Goal: Complete application form

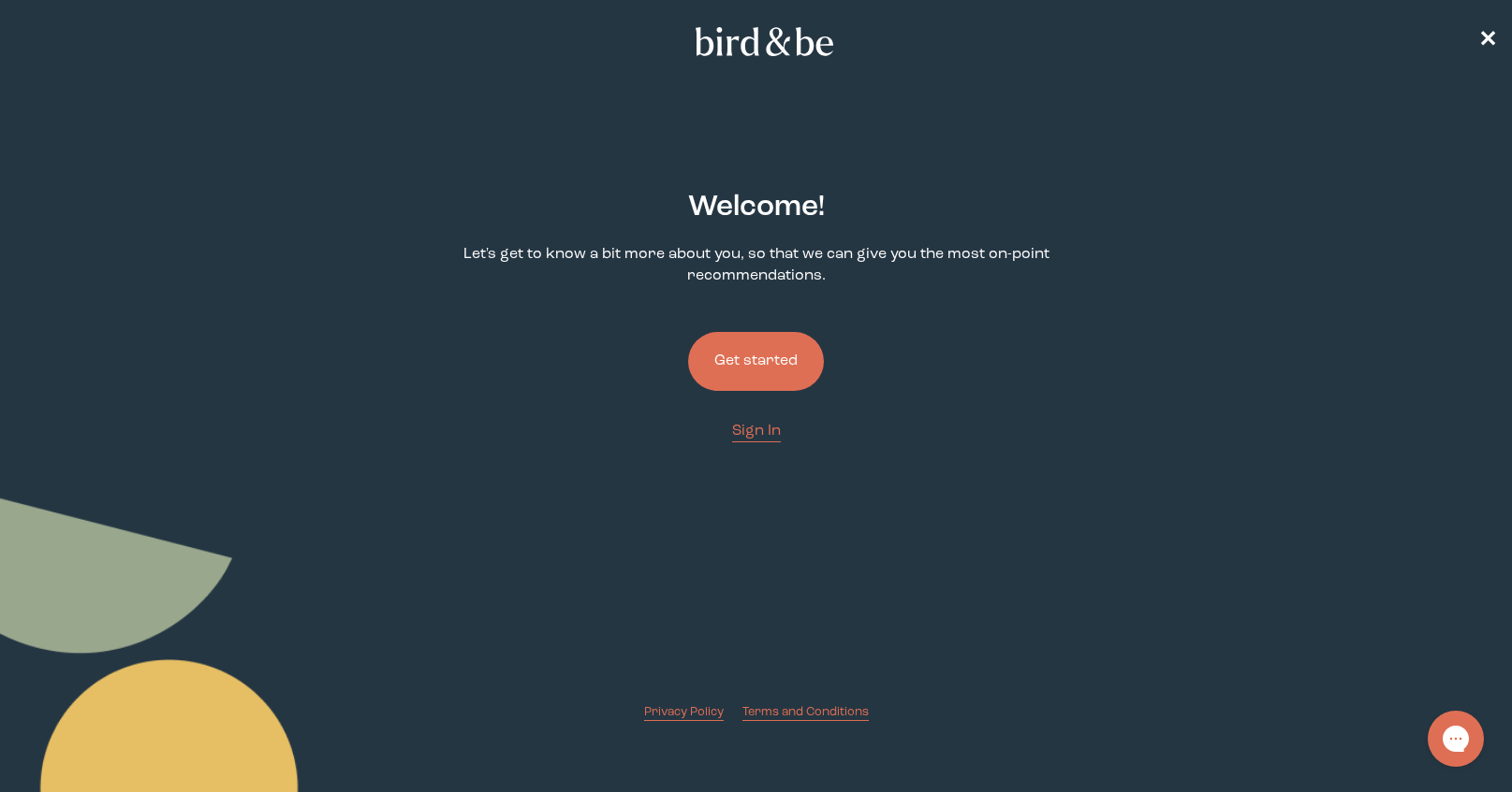
click at [749, 344] on button "Get started" at bounding box center [755, 361] width 135 height 58
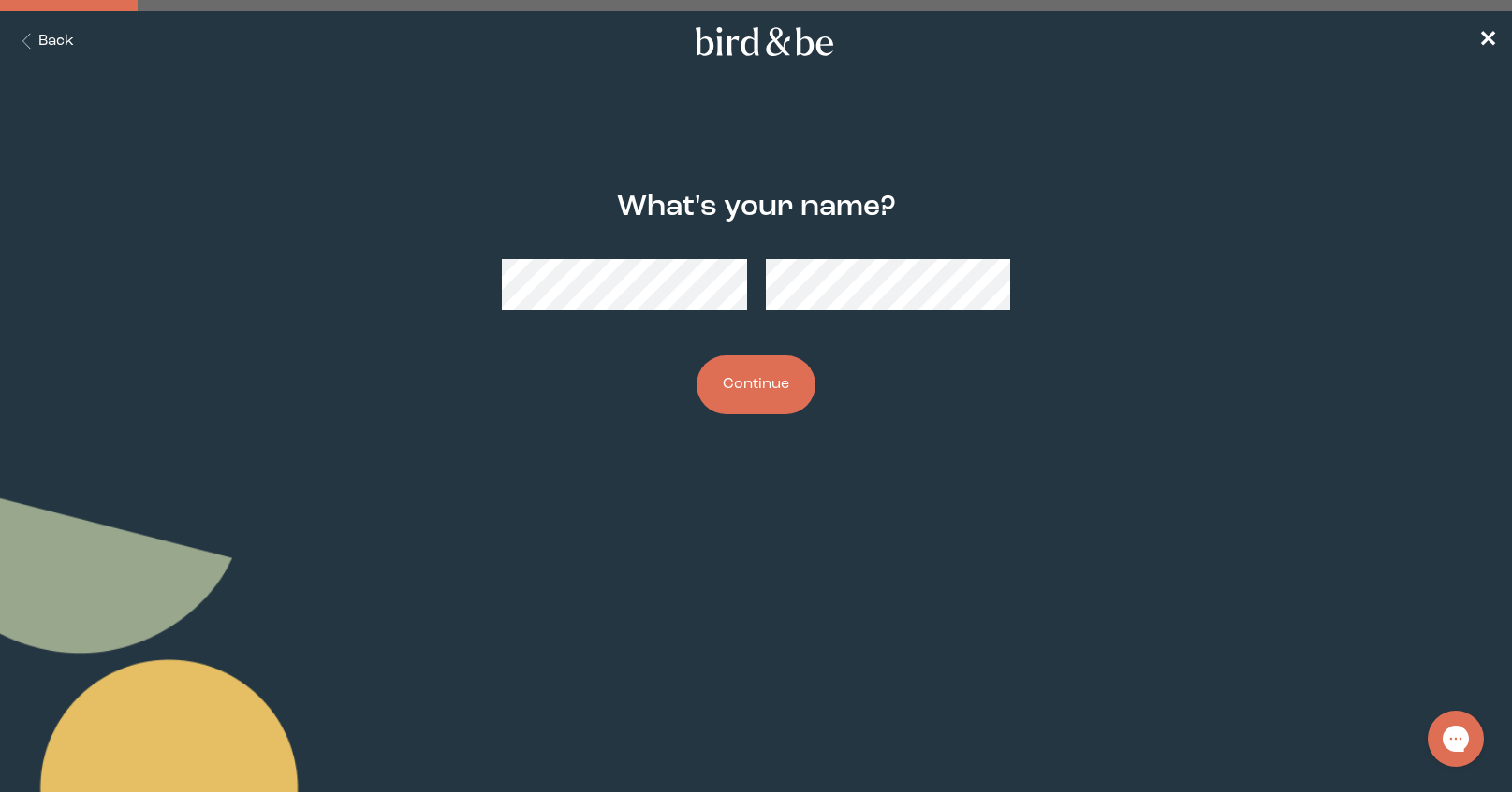
click at [778, 388] on button "Continue" at bounding box center [756, 384] width 119 height 58
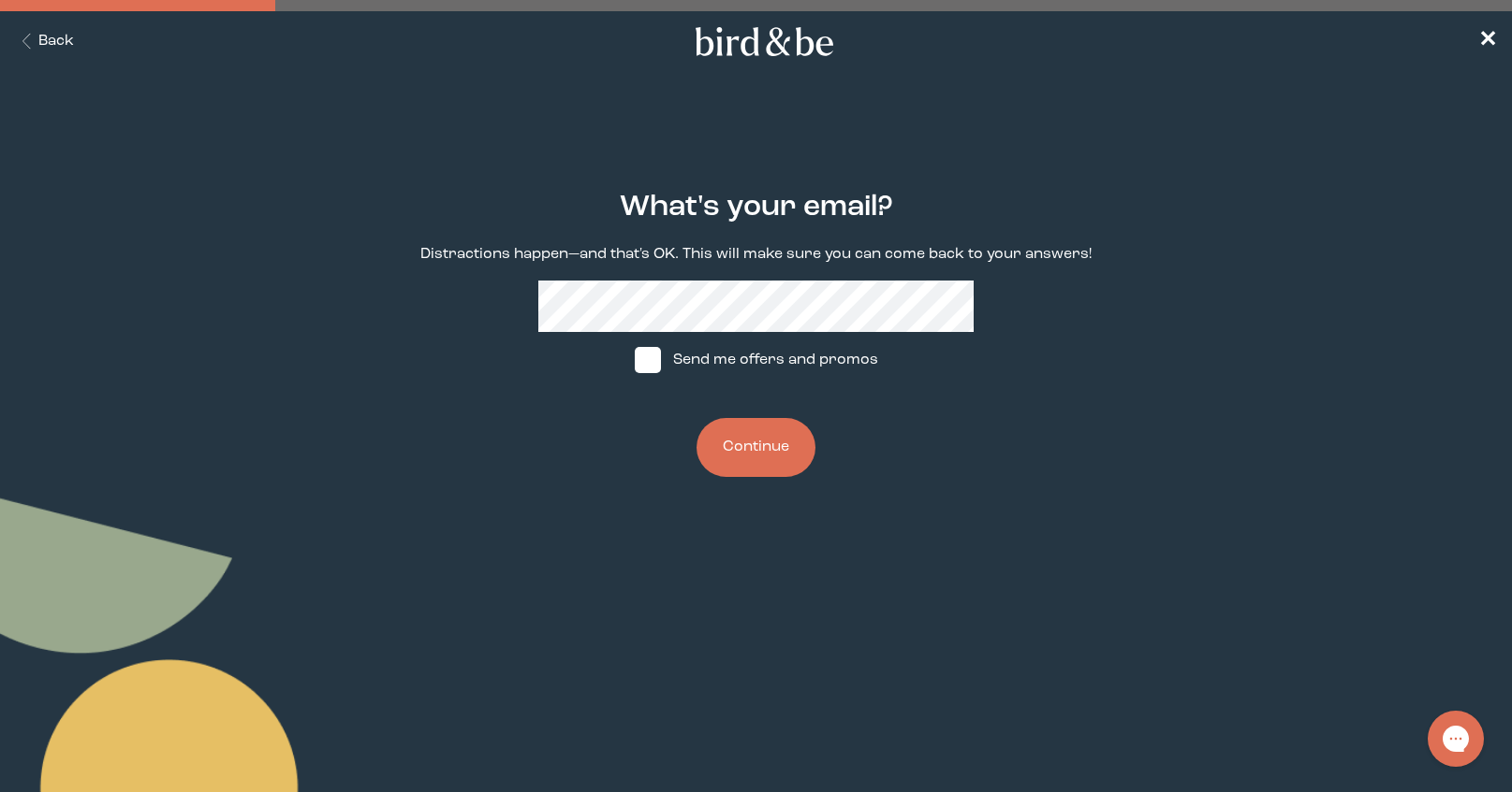
click at [653, 354] on span at bounding box center [647, 360] width 26 height 26
click at [634, 361] on input "Send me offers and promos" at bounding box center [634, 361] width 1 height 1
checkbox input "true"
click at [767, 444] on button "Continue" at bounding box center [756, 447] width 119 height 58
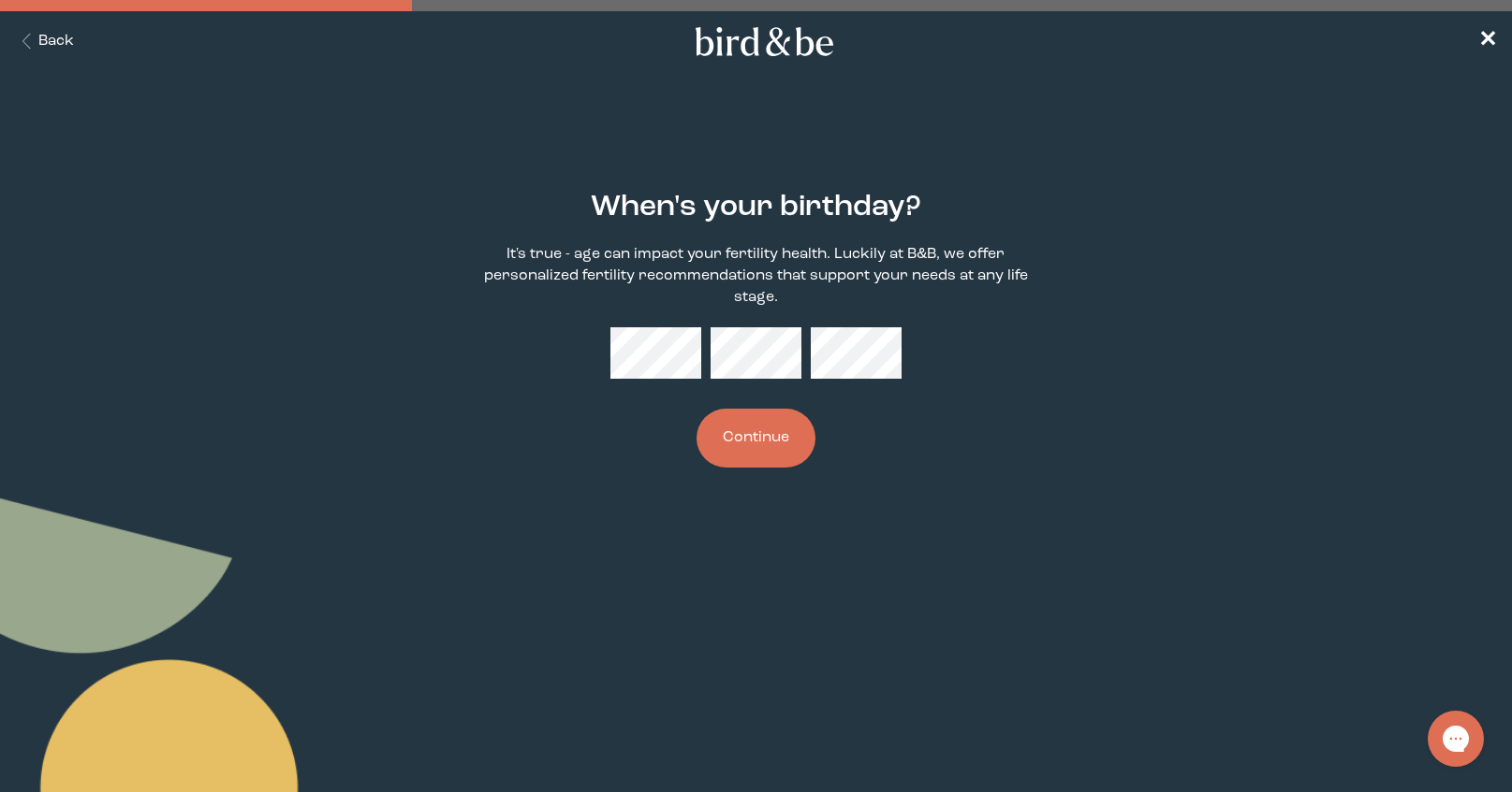
click at [741, 442] on button "Continue" at bounding box center [756, 437] width 119 height 58
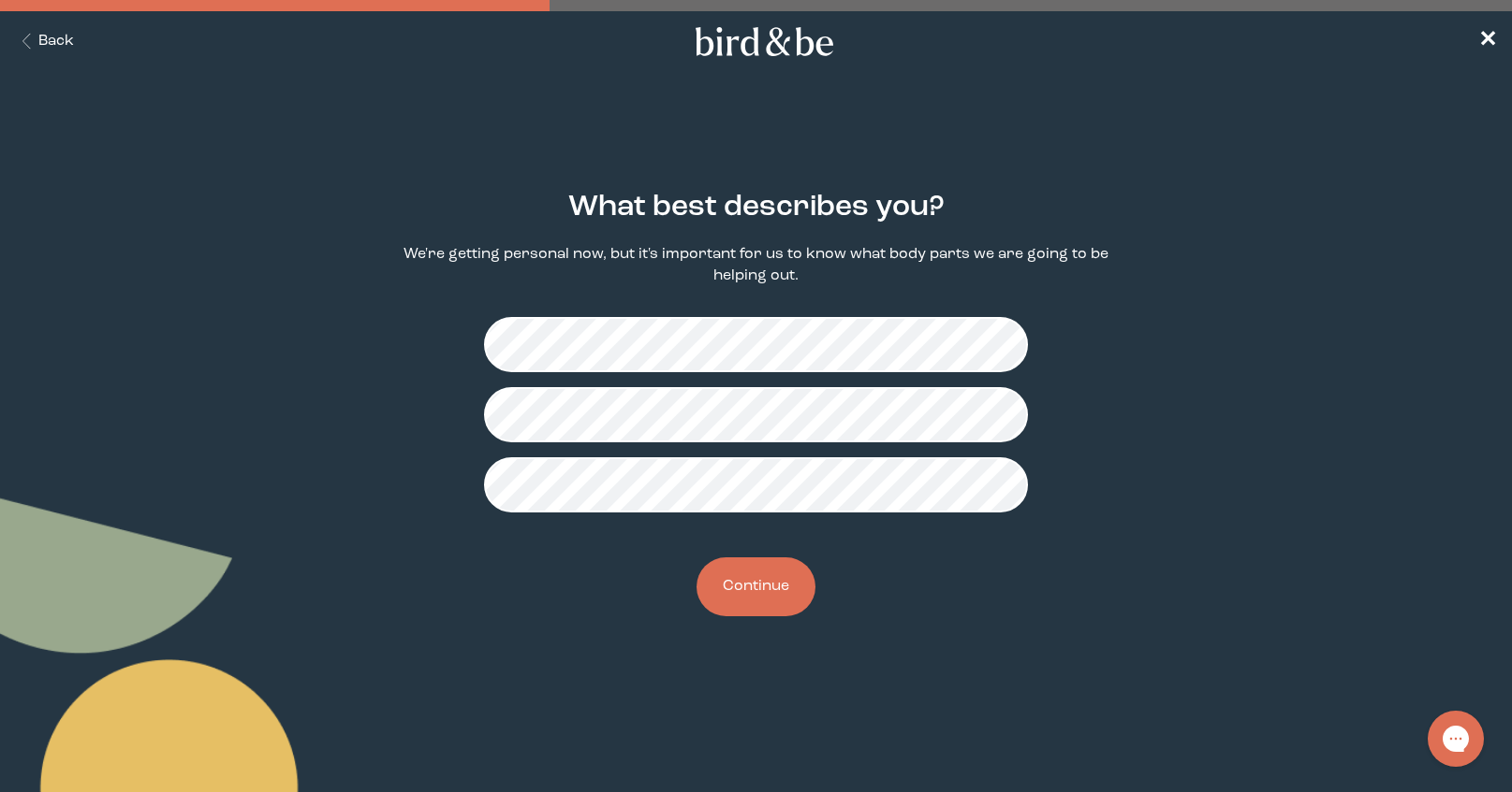
click at [768, 589] on button "Continue" at bounding box center [756, 586] width 119 height 58
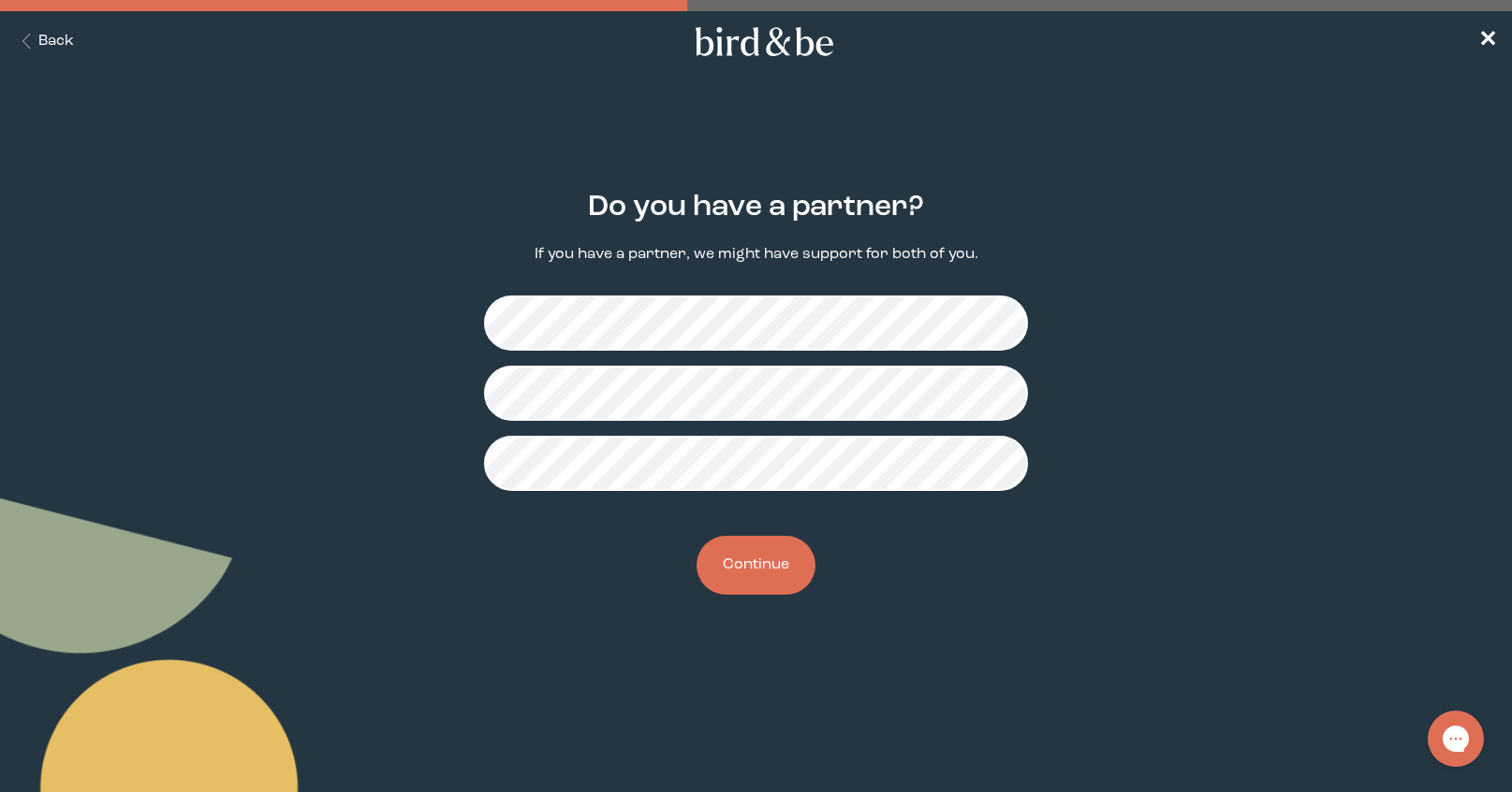
click at [763, 578] on button "Continue" at bounding box center [756, 565] width 119 height 58
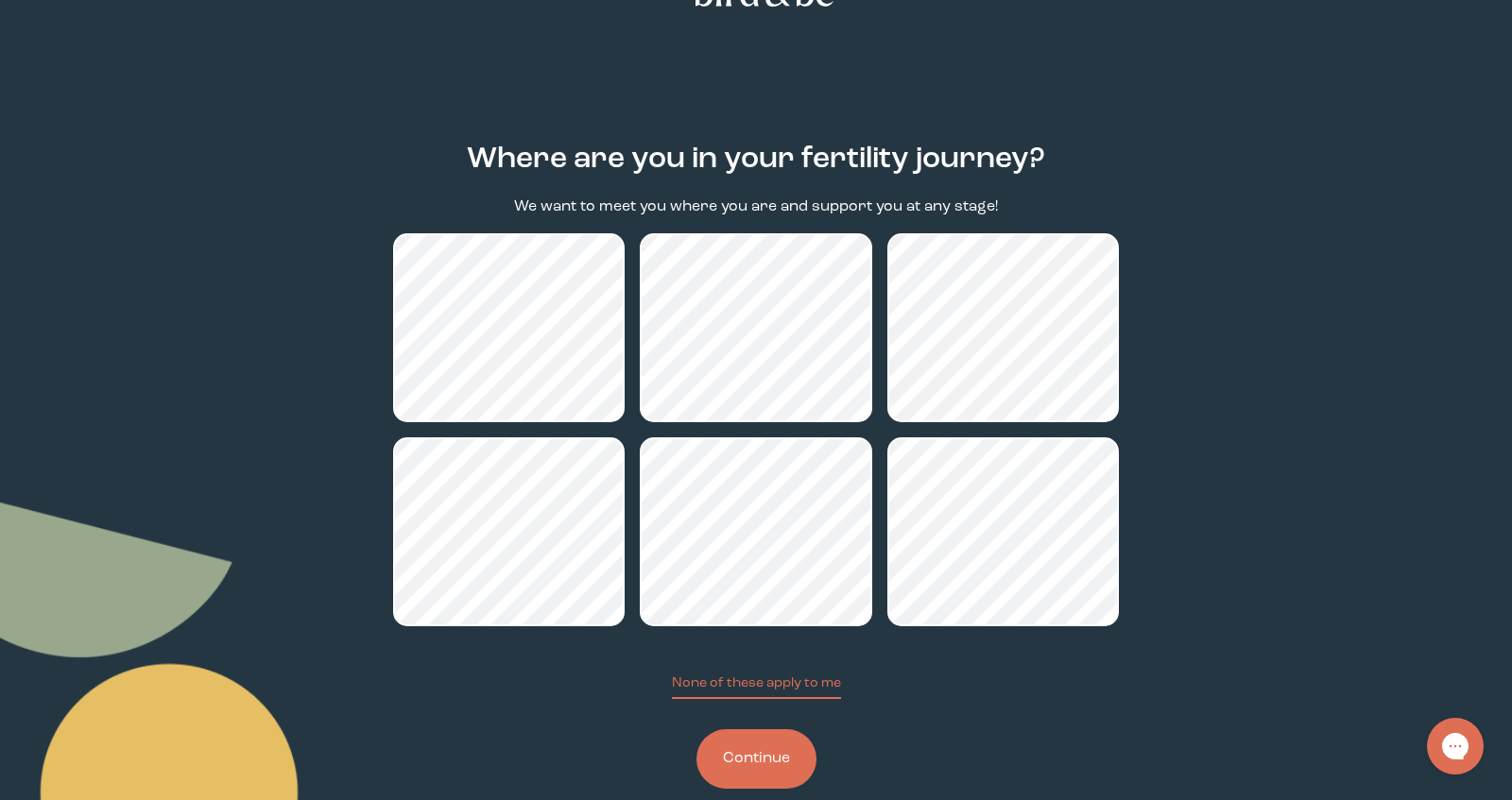
scroll to position [84, 0]
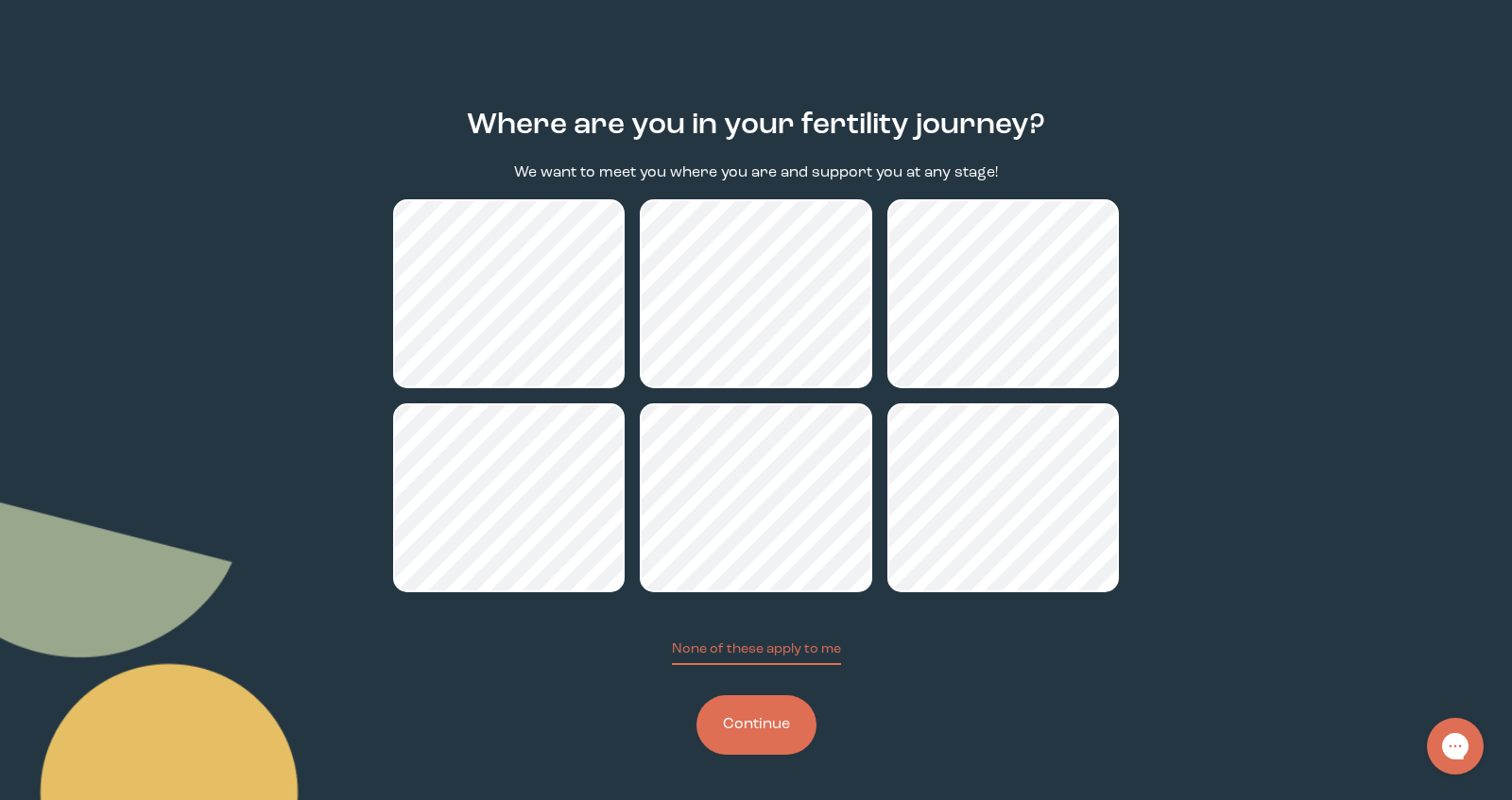
click at [765, 723] on button "Continue" at bounding box center [756, 724] width 120 height 59
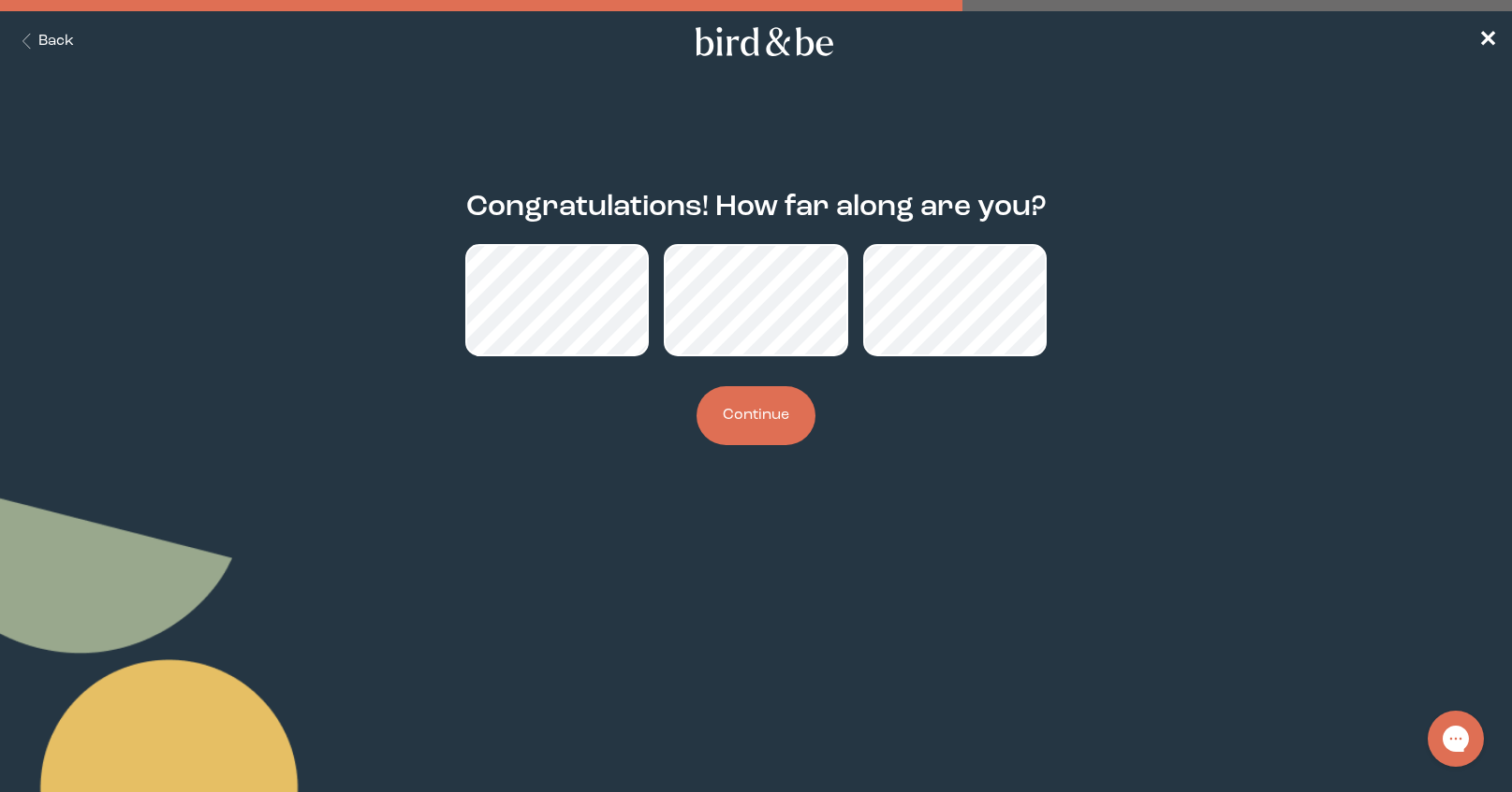
click at [778, 417] on button "Continue" at bounding box center [756, 415] width 119 height 58
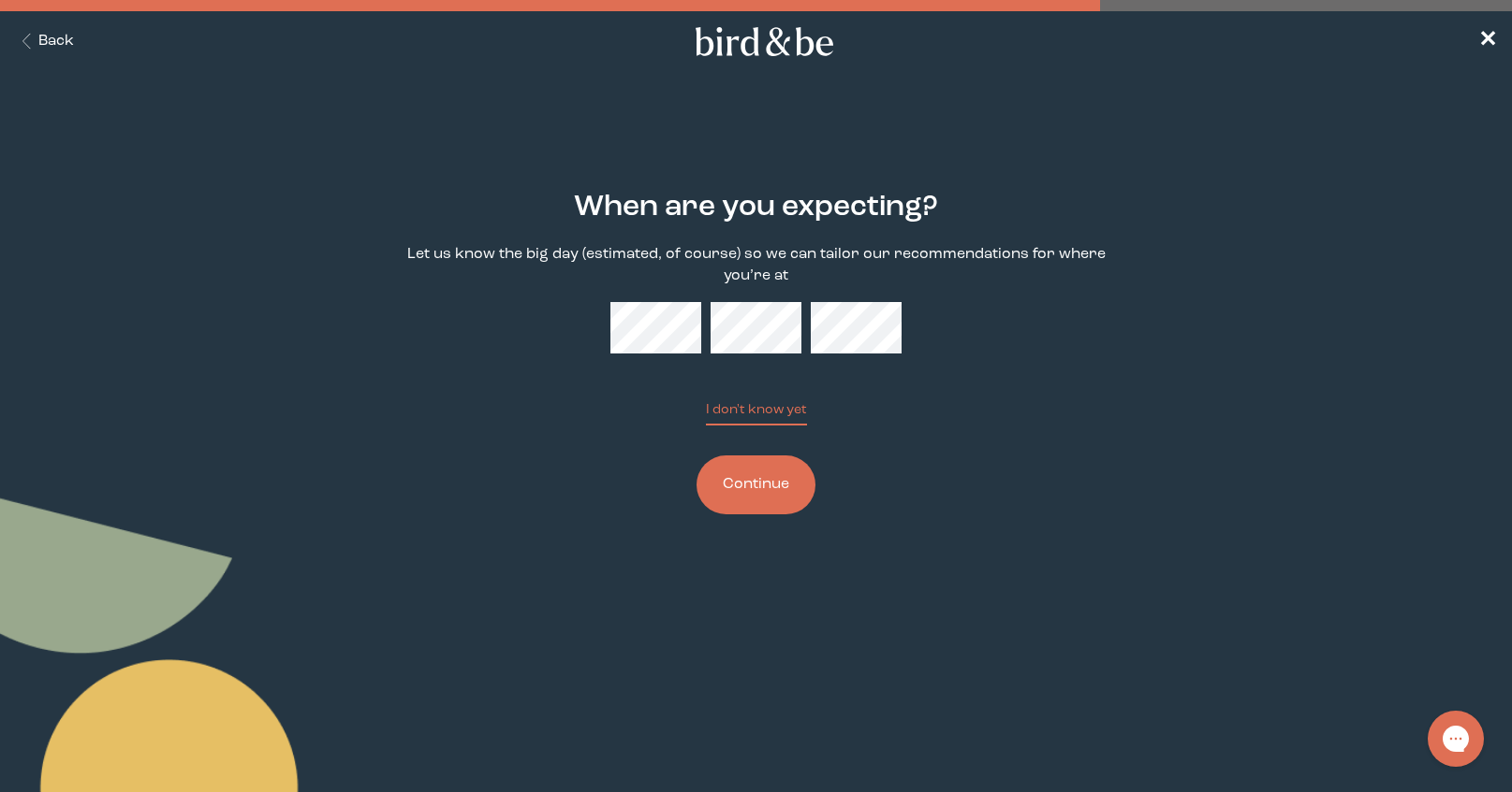
click at [798, 481] on button "Continue" at bounding box center [756, 484] width 119 height 58
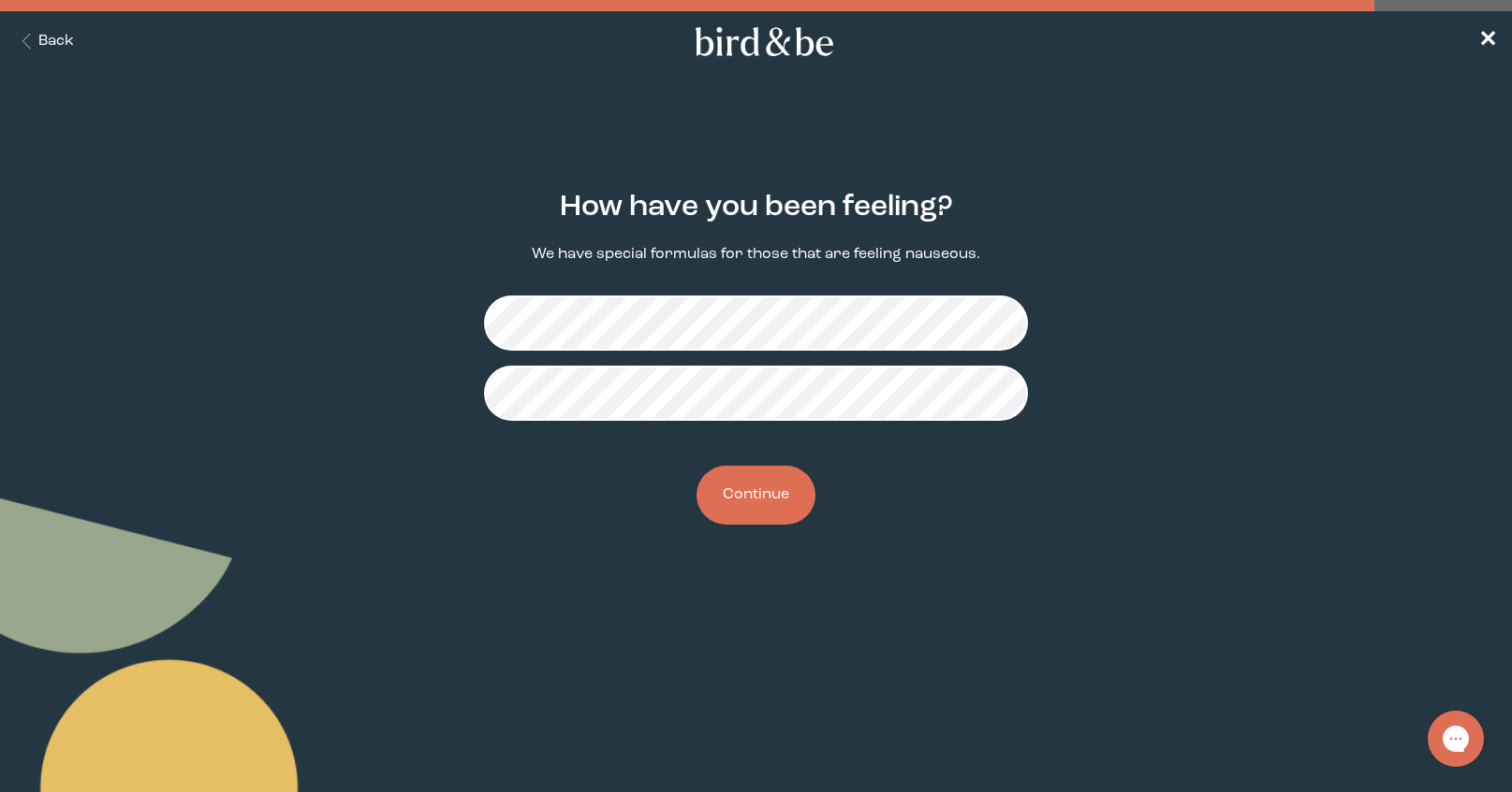
click at [759, 508] on button "Continue" at bounding box center [756, 495] width 119 height 58
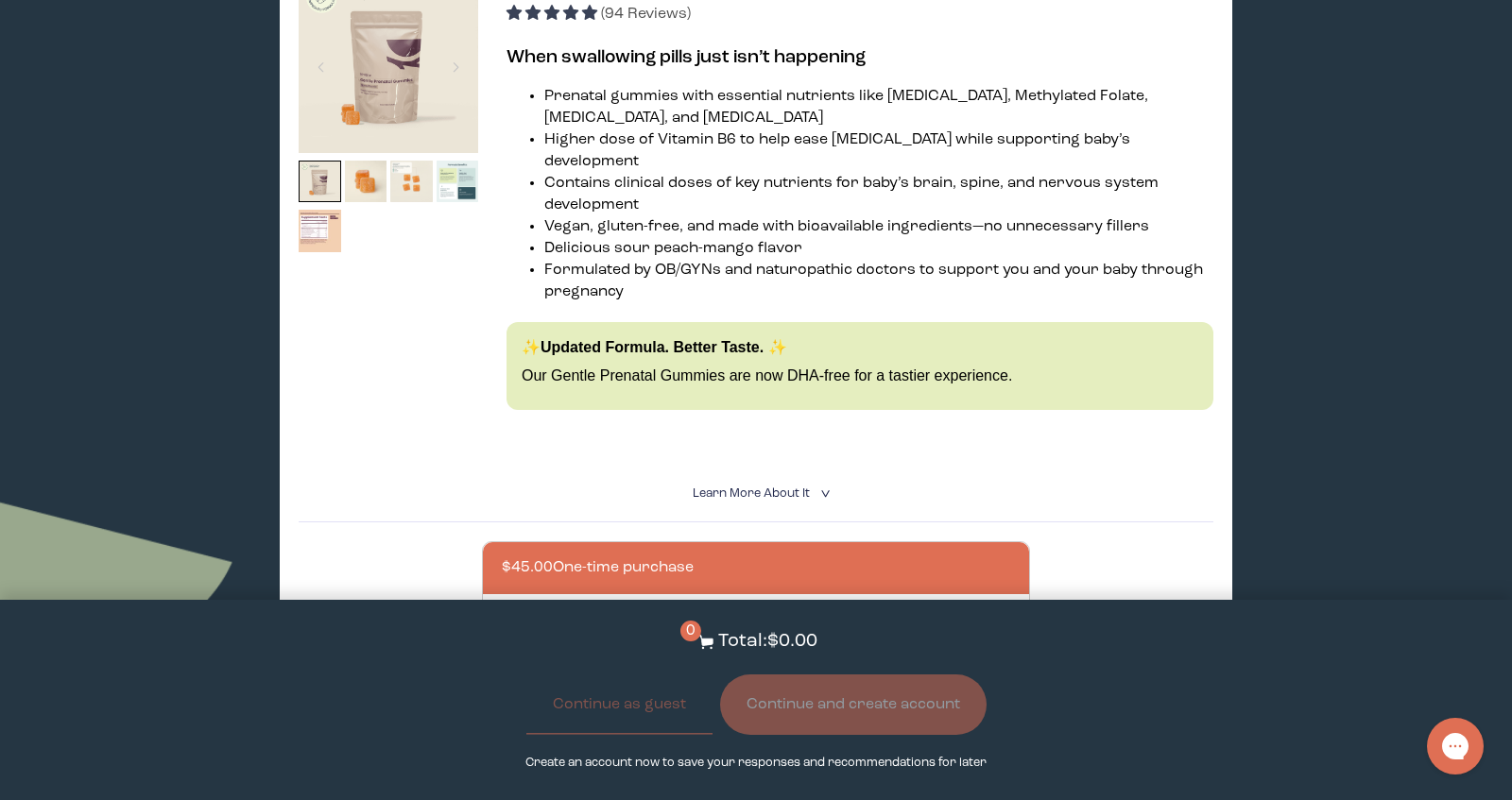
scroll to position [381, 0]
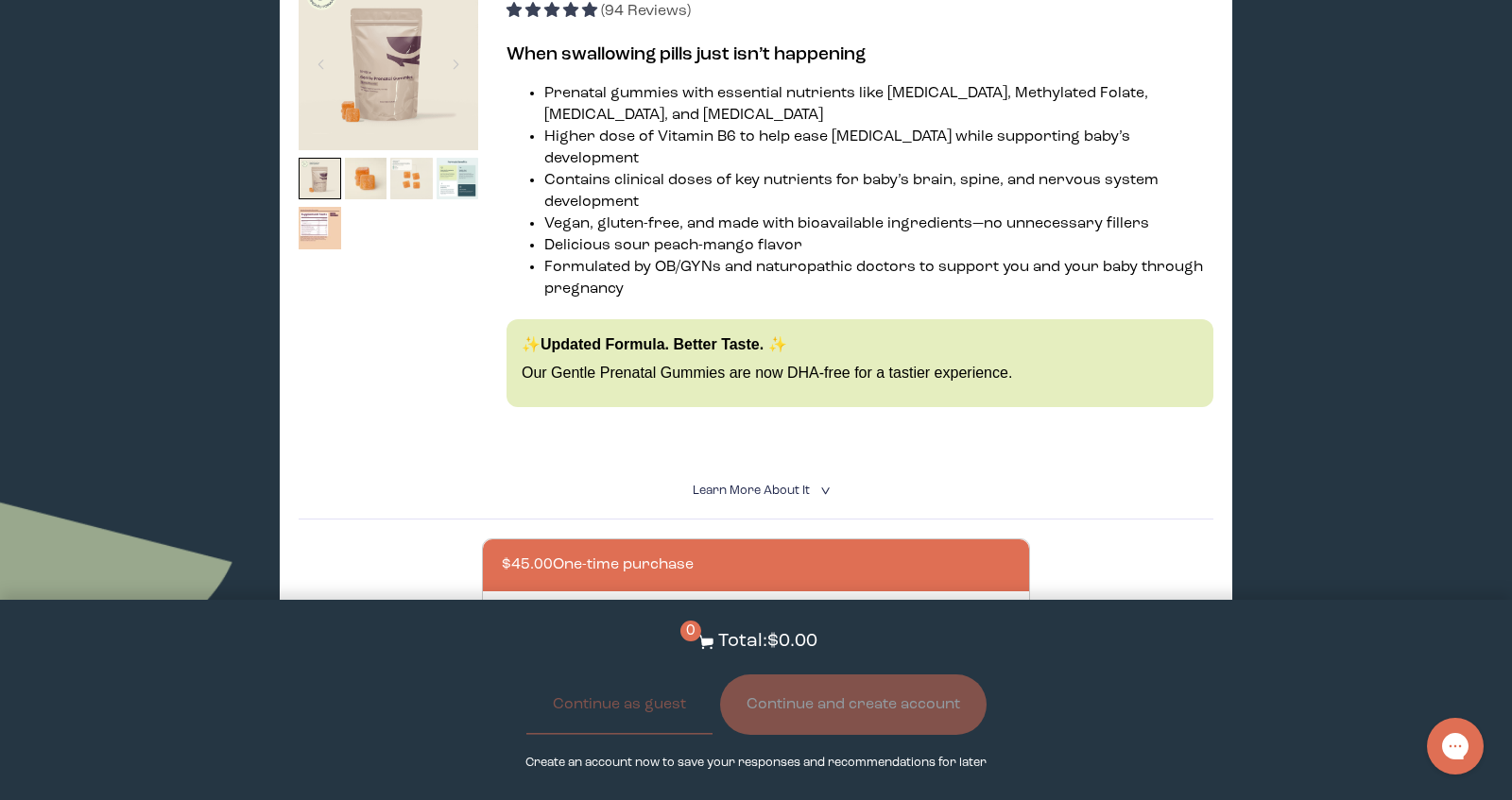
click at [345, 225] on div at bounding box center [387, 207] width 179 height 99
click at [319, 226] on img at bounding box center [320, 229] width 43 height 43
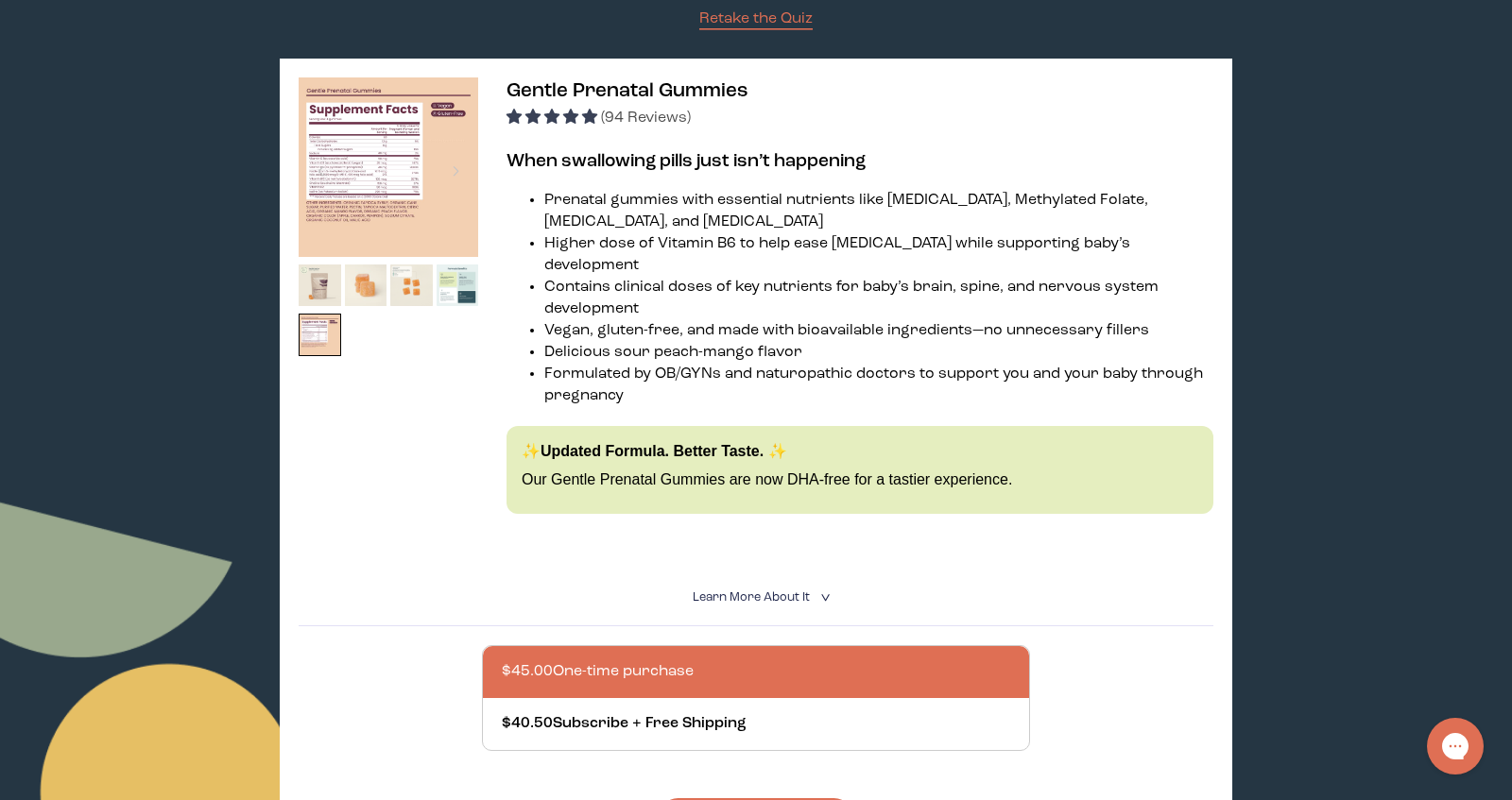
scroll to position [267, 0]
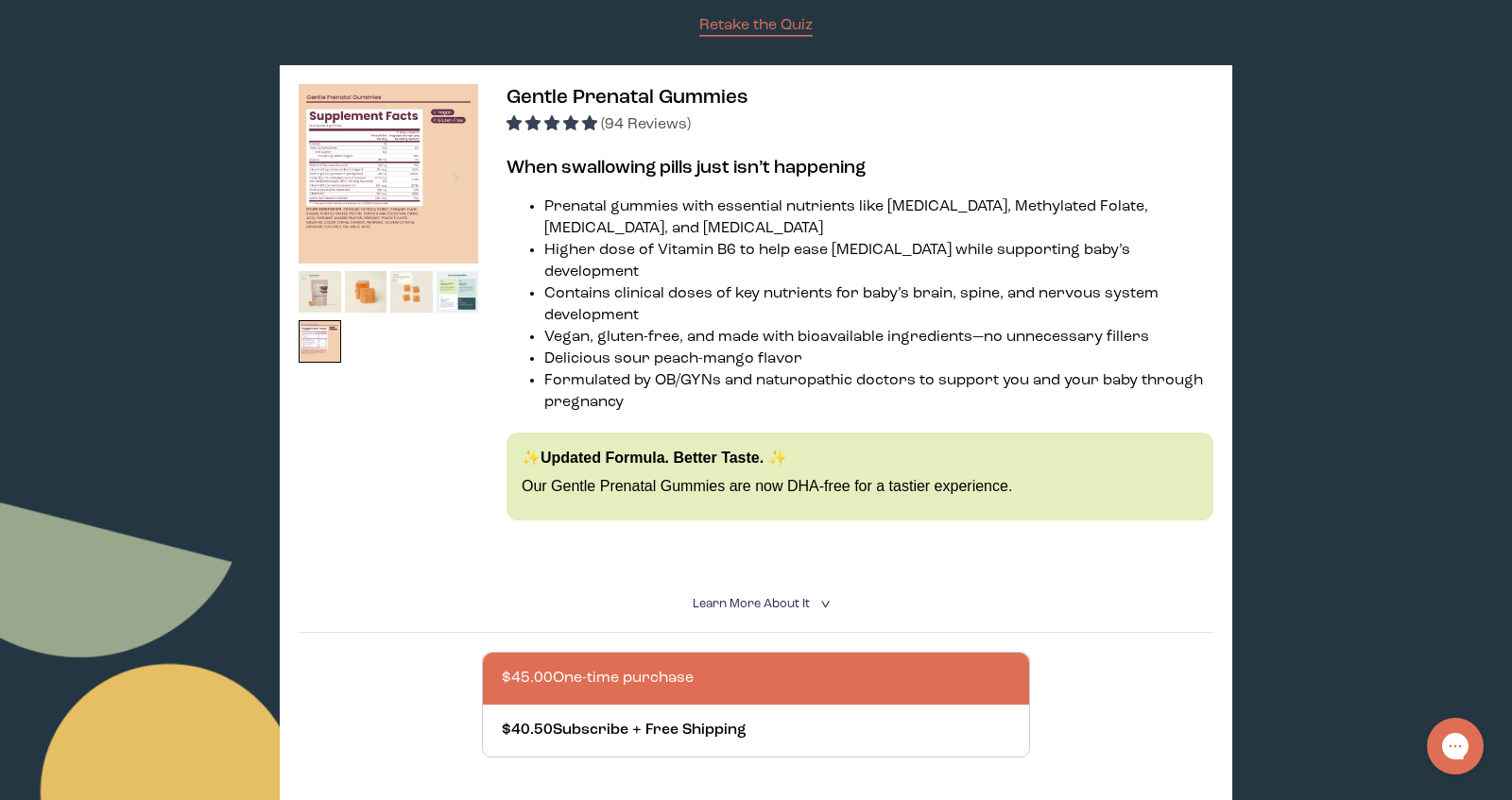
click at [367, 170] on img at bounding box center [387, 173] width 179 height 179
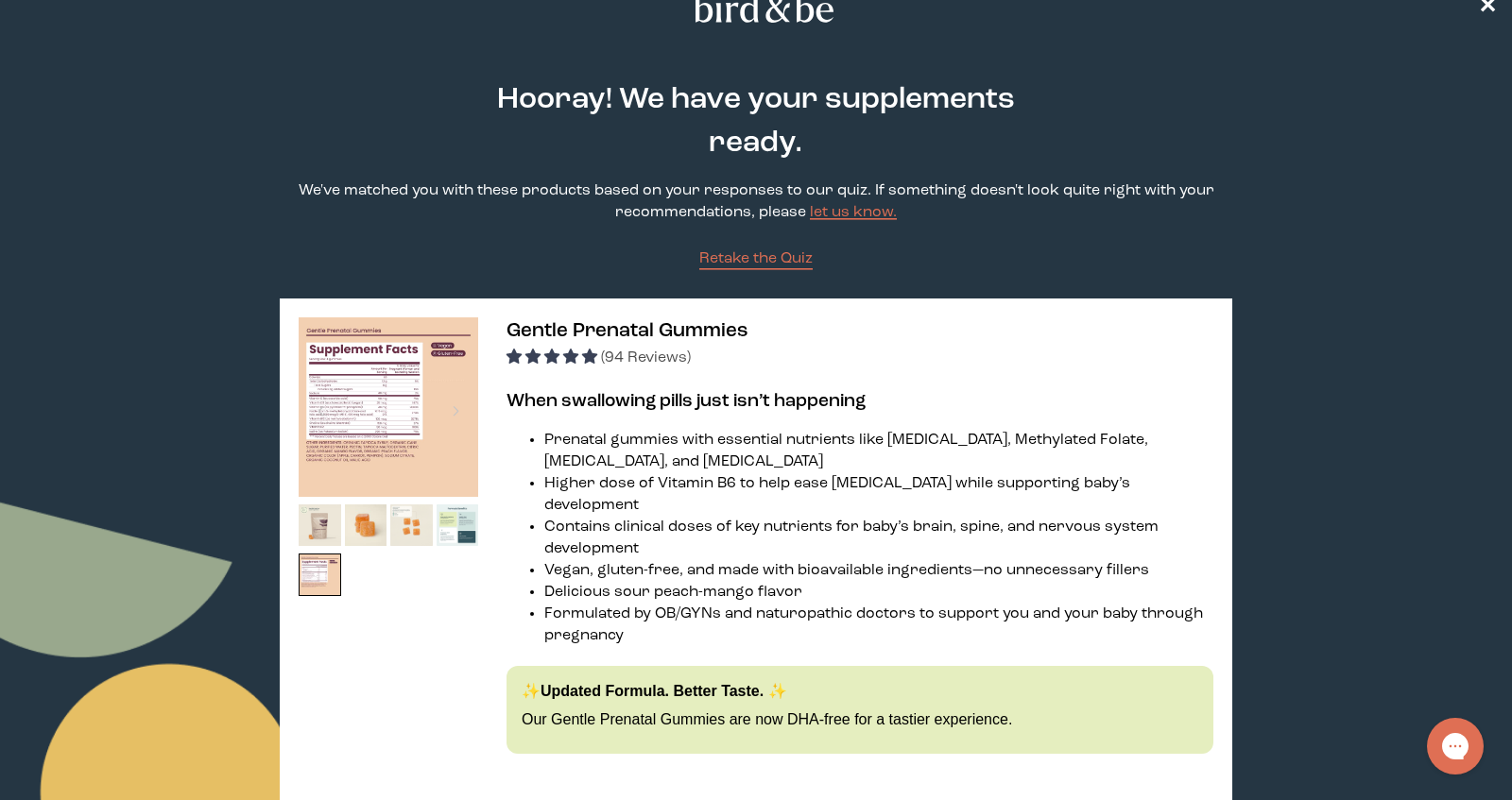
scroll to position [0, 0]
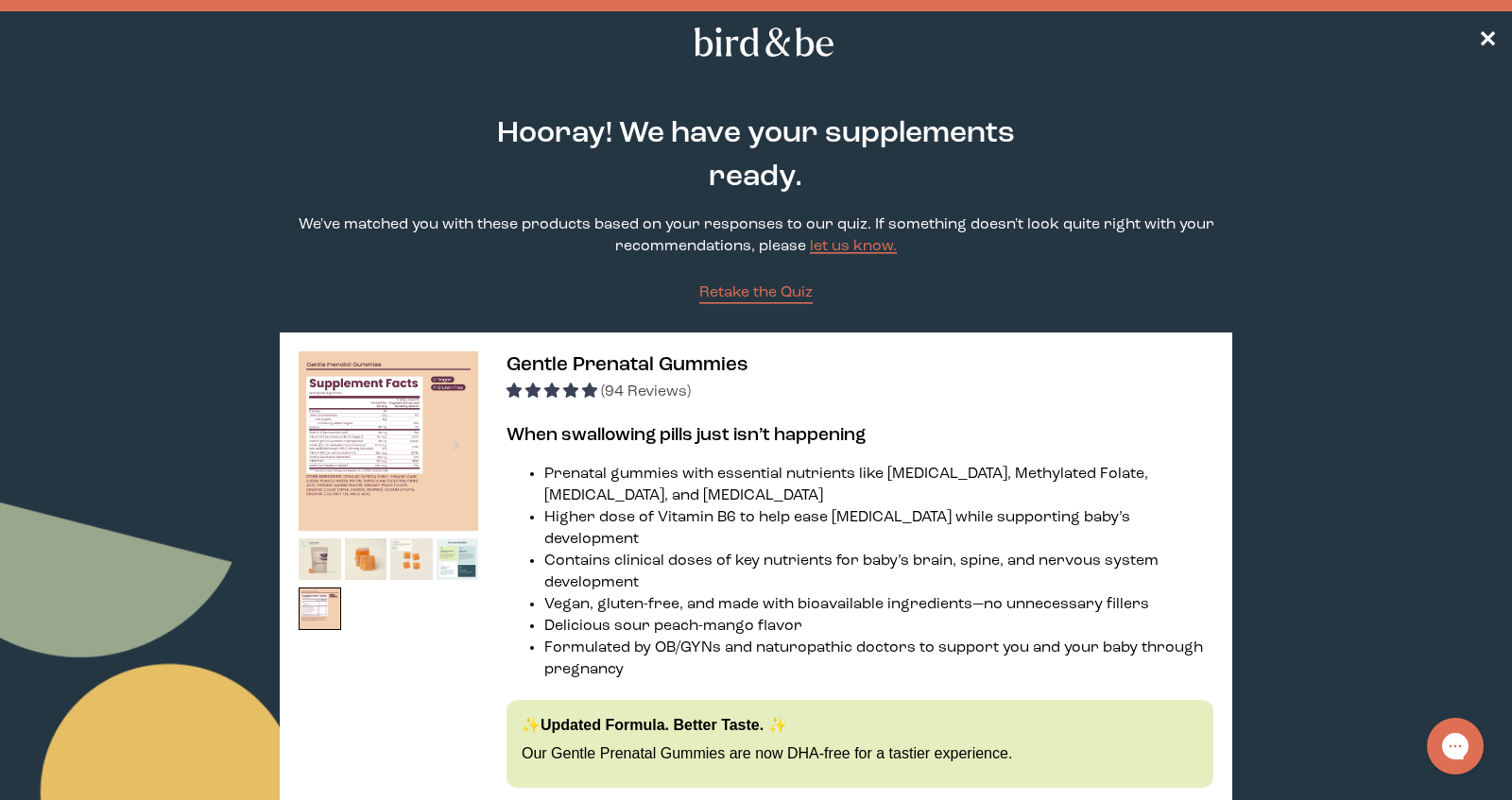
click at [373, 452] on img at bounding box center [387, 441] width 179 height 179
click at [1486, 36] on span "✕" at bounding box center [1488, 42] width 19 height 22
